Goal: Book appointment/travel/reservation

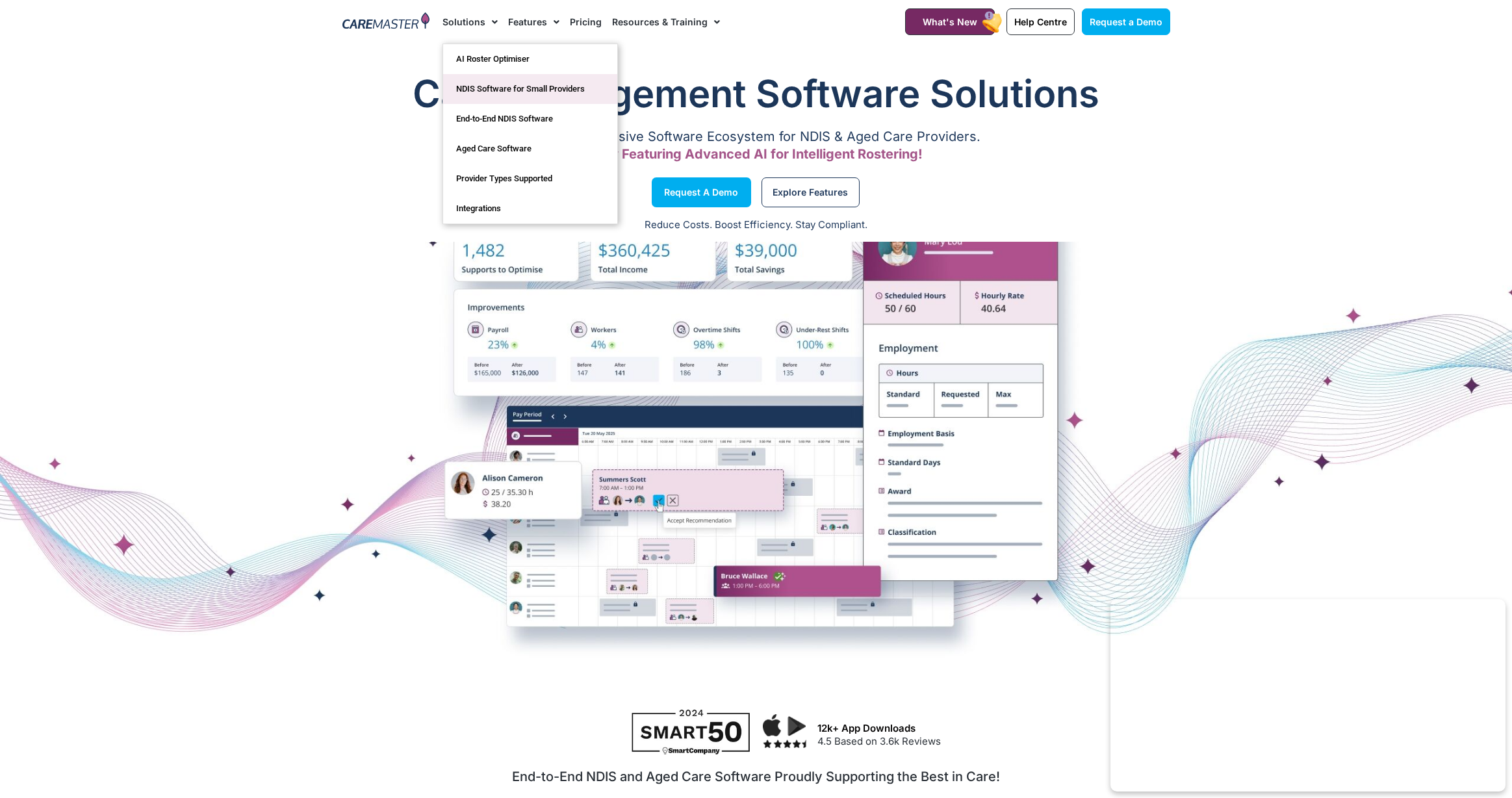
click at [476, 91] on link "NDIS Software for Small Providers" at bounding box center [530, 89] width 174 height 30
